Goal: Information Seeking & Learning: Learn about a topic

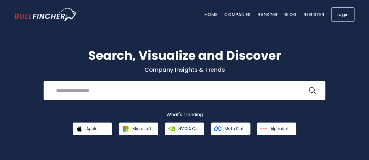
click at [336, 17] on link "Login" at bounding box center [342, 14] width 23 height 15
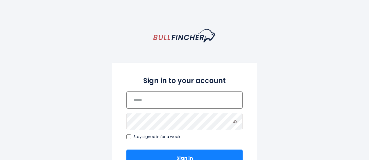
click at [143, 98] on input "email" at bounding box center [184, 99] width 116 height 17
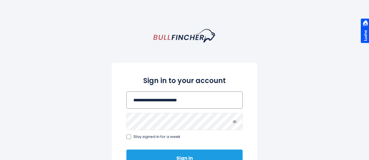
type input "**********"
click at [126, 149] on button "Sign in" at bounding box center [184, 157] width 116 height 17
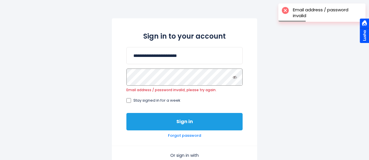
scroll to position [44, 0]
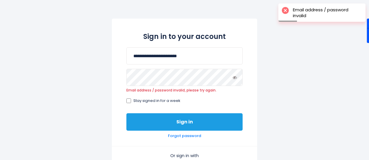
click at [186, 122] on button "Sign in" at bounding box center [184, 121] width 116 height 17
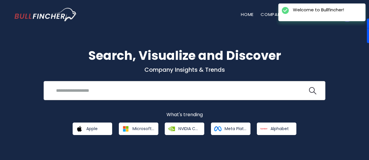
click at [149, 93] on input "search" at bounding box center [180, 90] width 255 height 11
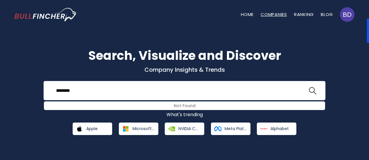
type input "********"
click at [279, 12] on link "Companies" at bounding box center [273, 14] width 26 height 6
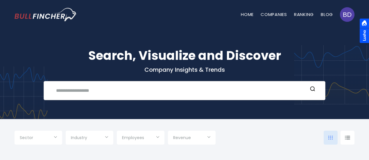
click at [171, 89] on input "text" at bounding box center [180, 90] width 255 height 11
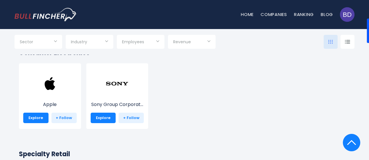
scroll to position [123, 0]
type input "********"
click at [54, 86] on img at bounding box center [49, 83] width 23 height 23
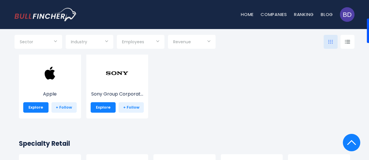
scroll to position [133, 0]
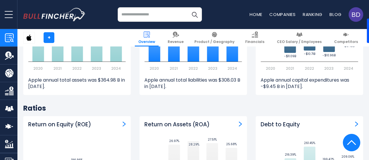
scroll to position [1067, 0]
click at [7, 108] on img "Company Employees" at bounding box center [9, 108] width 9 height 9
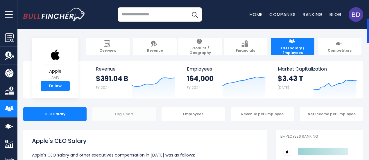
click at [119, 113] on div "Org Chart" at bounding box center [123, 114] width 63 height 14
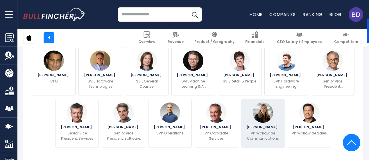
scroll to position [209, 0]
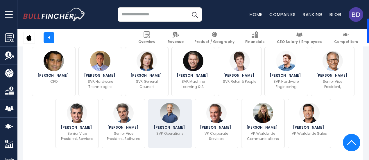
click at [175, 135] on p "SVP, Operations" at bounding box center [169, 133] width 27 height 5
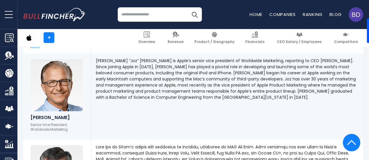
scroll to position [976, 0]
